Goal: Task Accomplishment & Management: Use online tool/utility

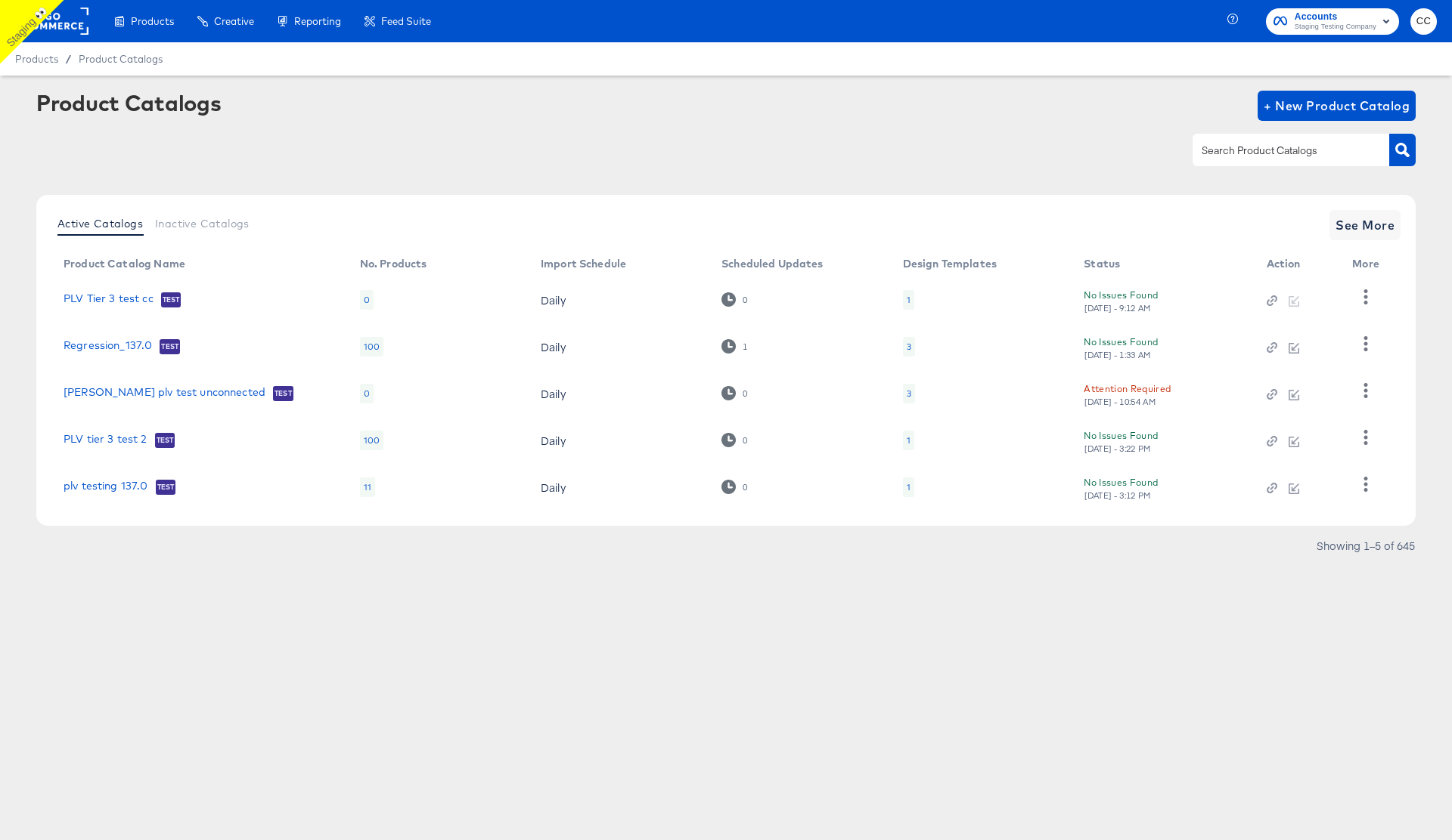
click at [54, 22] on rect at bounding box center [54, 21] width 70 height 27
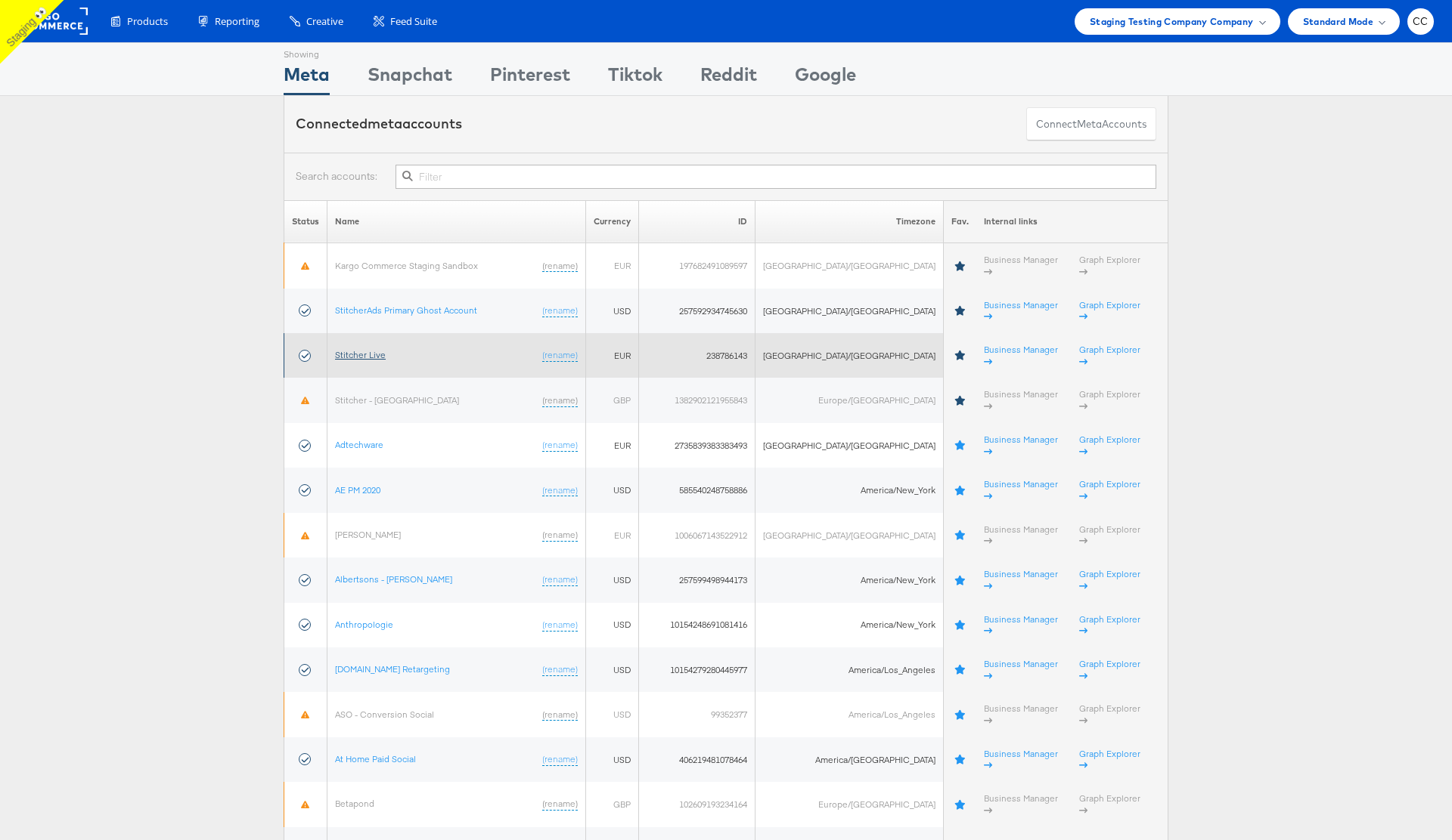
click at [367, 349] on link "Stitcher Live" at bounding box center [360, 355] width 51 height 11
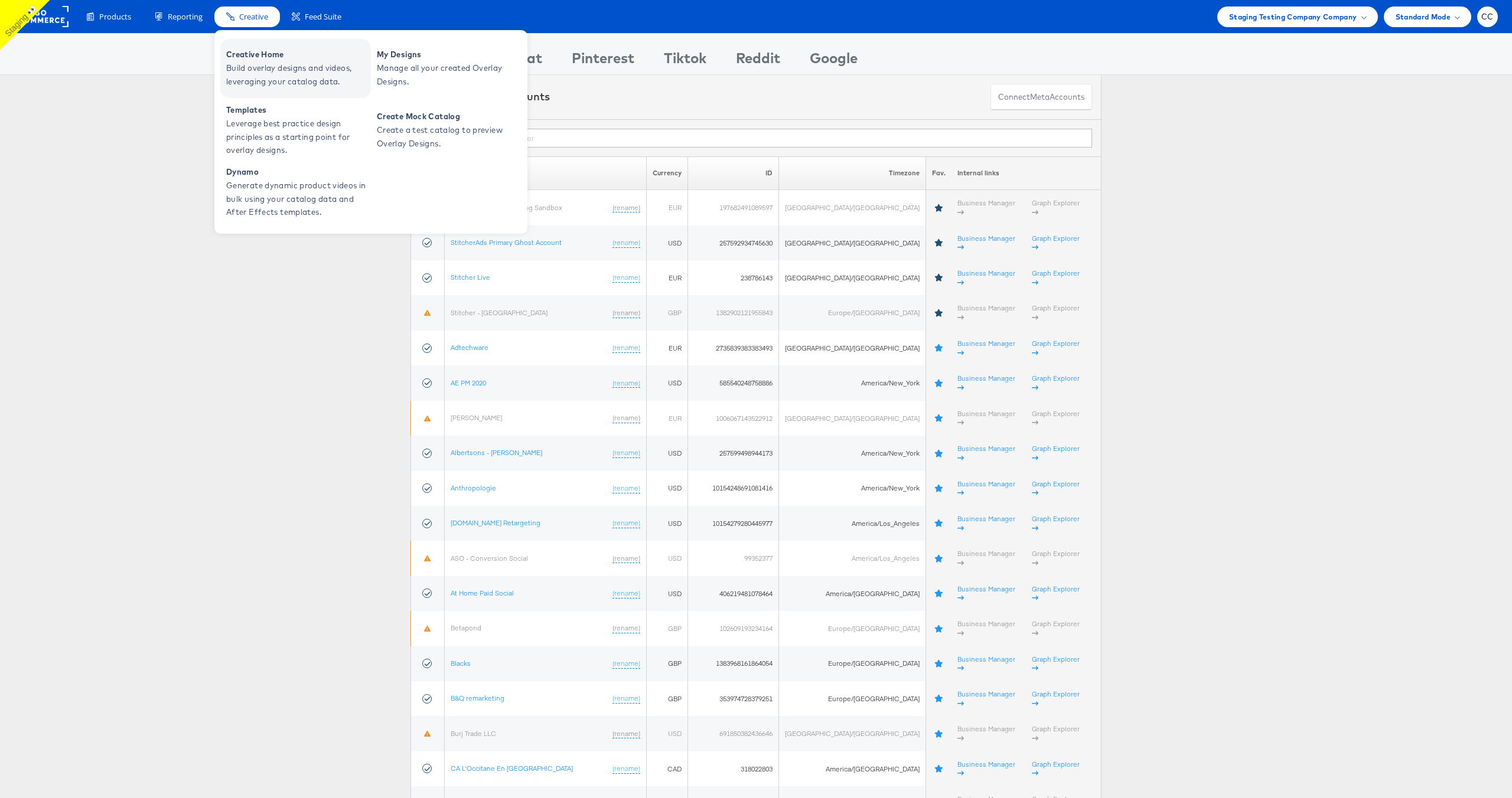
click at [266, 63] on span "Build overlay designs and videos, leveraging your catalog data." at bounding box center [297, 75] width 142 height 27
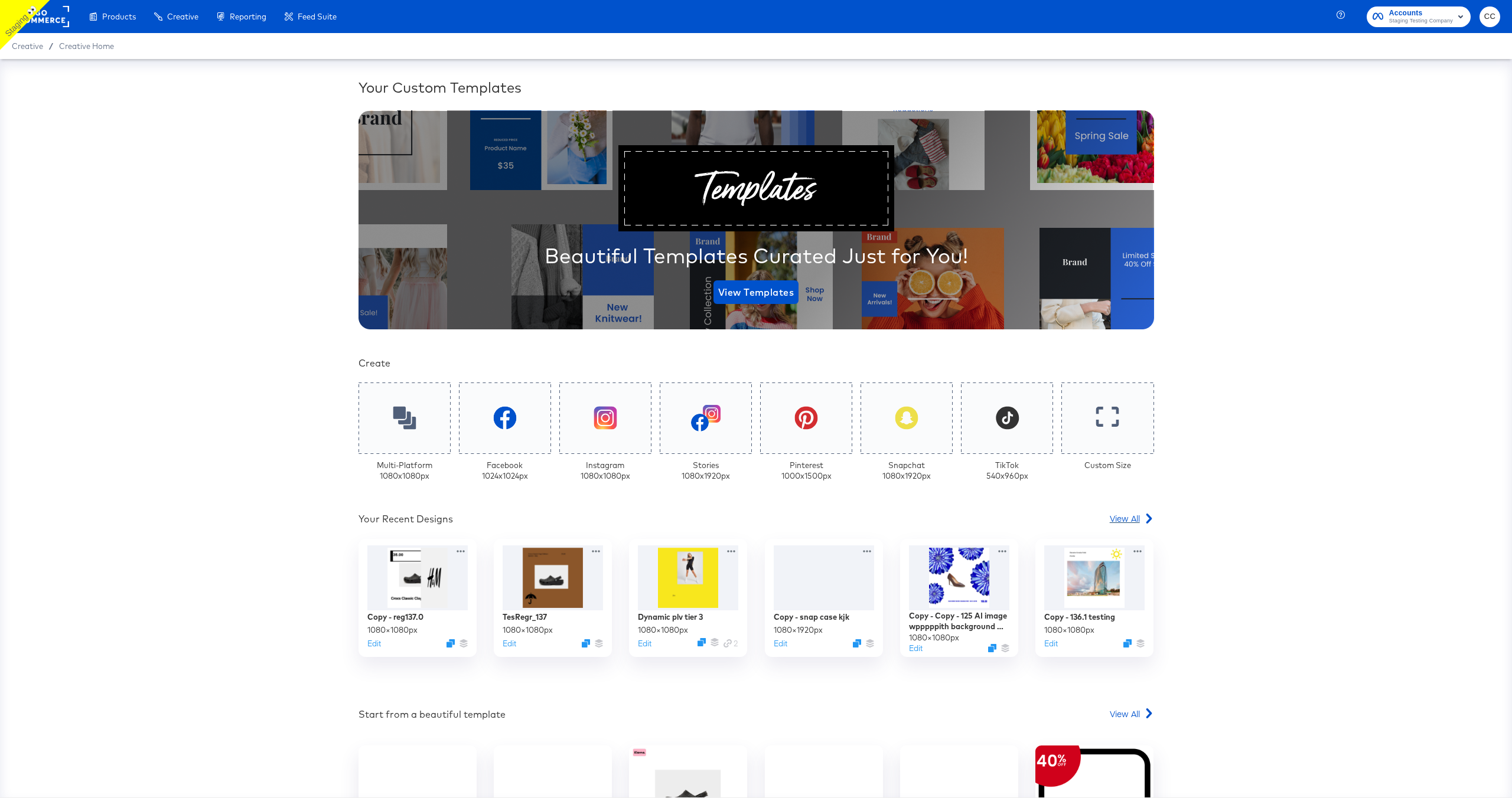
click at [1137, 522] on span "View All" at bounding box center [1125, 518] width 30 height 12
